Goal: Information Seeking & Learning: Learn about a topic

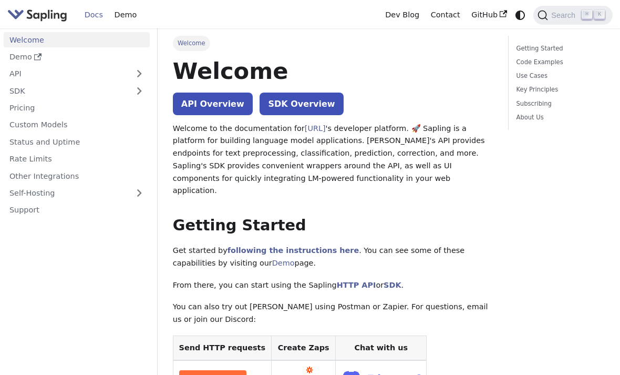
click at [215, 100] on link "API Overview" at bounding box center [213, 104] width 80 height 23
